Goal: Task Accomplishment & Management: Use online tool/utility

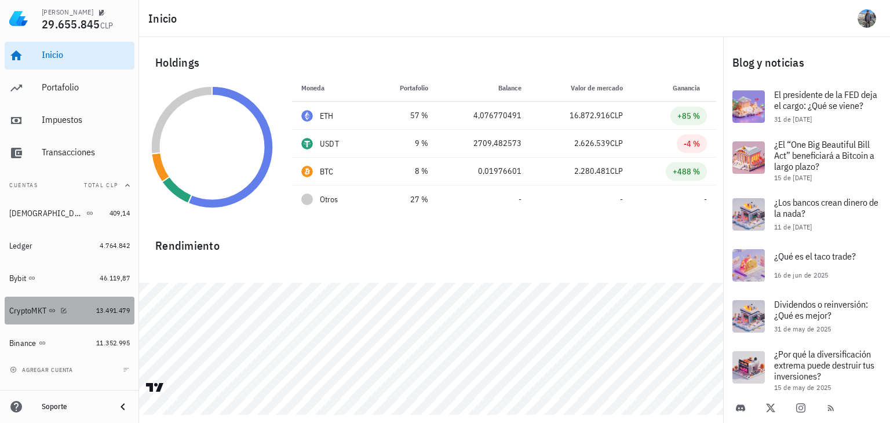
click at [17, 311] on div "CryptoMKT" at bounding box center [27, 311] width 37 height 10
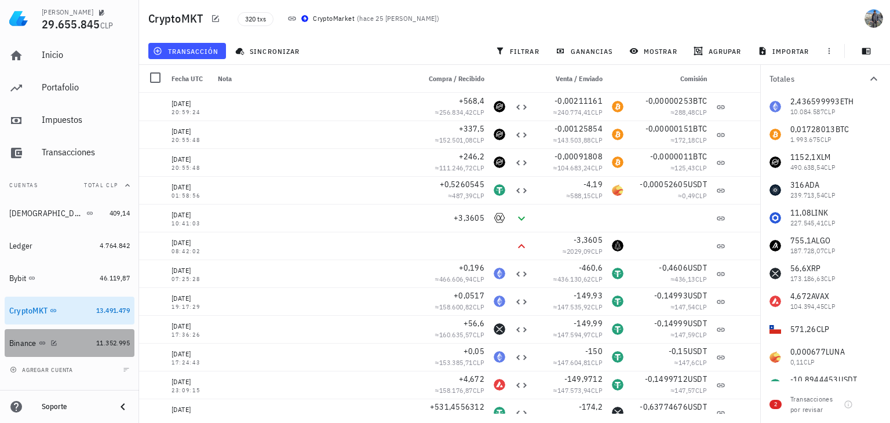
click at [27, 350] on div "Binance" at bounding box center [50, 343] width 82 height 25
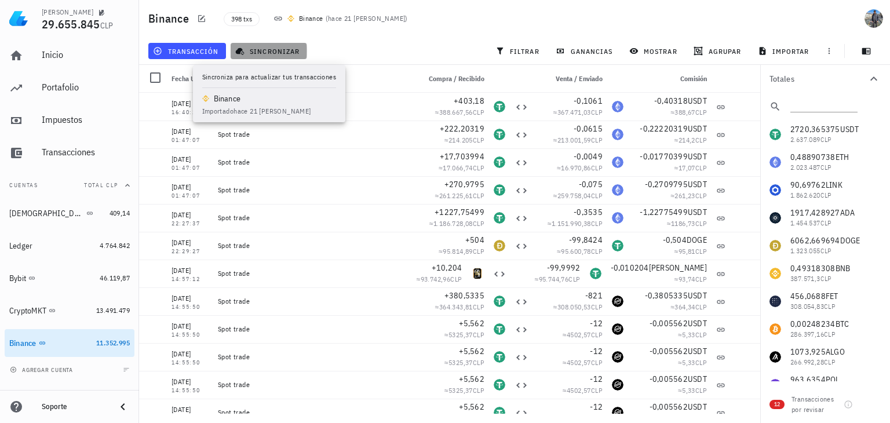
click at [259, 49] on span "sincronizar" at bounding box center [269, 50] width 62 height 9
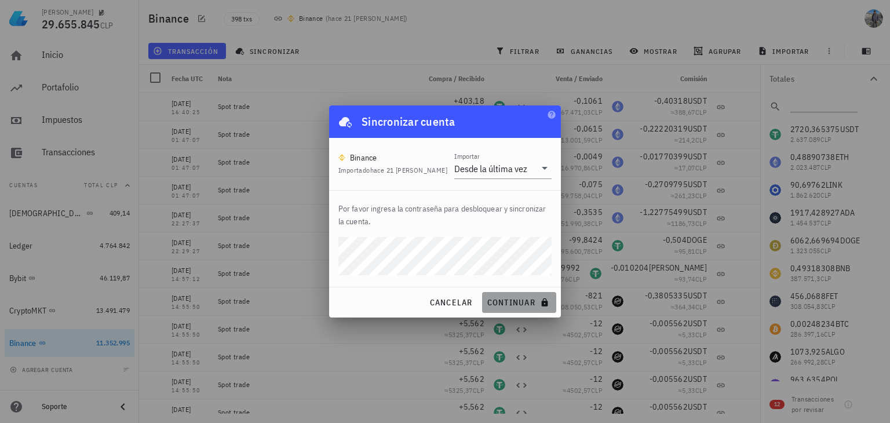
click at [517, 303] on span "continuar" at bounding box center [519, 302] width 65 height 10
